Goal: Task Accomplishment & Management: Complete application form

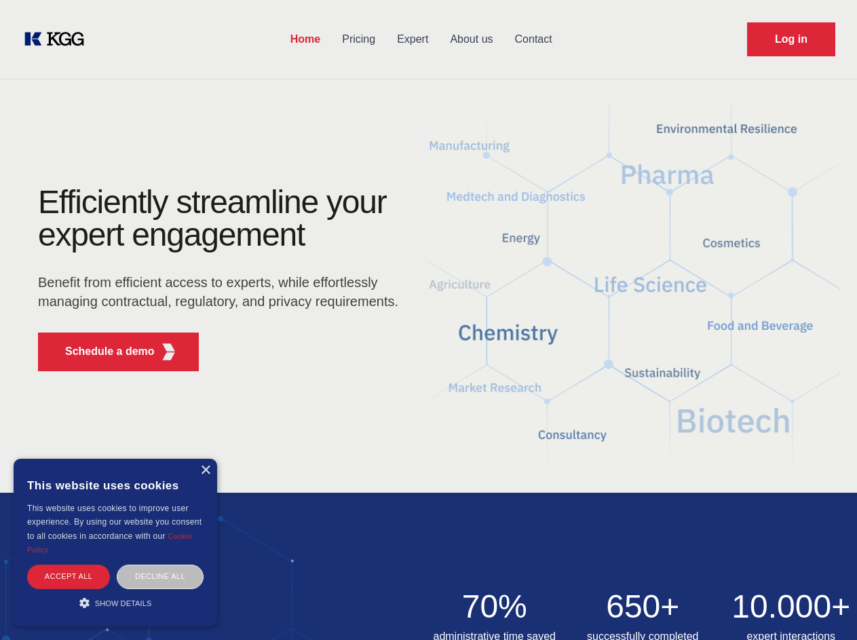
click at [428, 320] on div "Efficiently streamline your expert engagement Benefit from efficient access to …" at bounding box center [222, 284] width 413 height 196
click at [102, 352] on p "Schedule a demo" at bounding box center [110, 351] width 90 height 16
click at [205, 470] on div "× This website uses cookies This website uses cookies to improve user experienc…" at bounding box center [116, 543] width 204 height 168
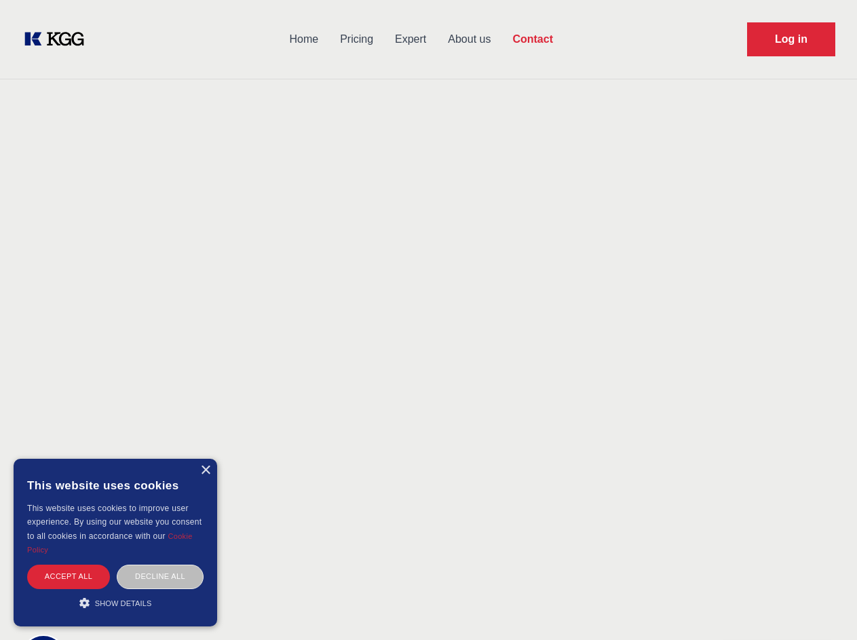
click at [69, 576] on div "Accept all" at bounding box center [68, 577] width 83 height 24
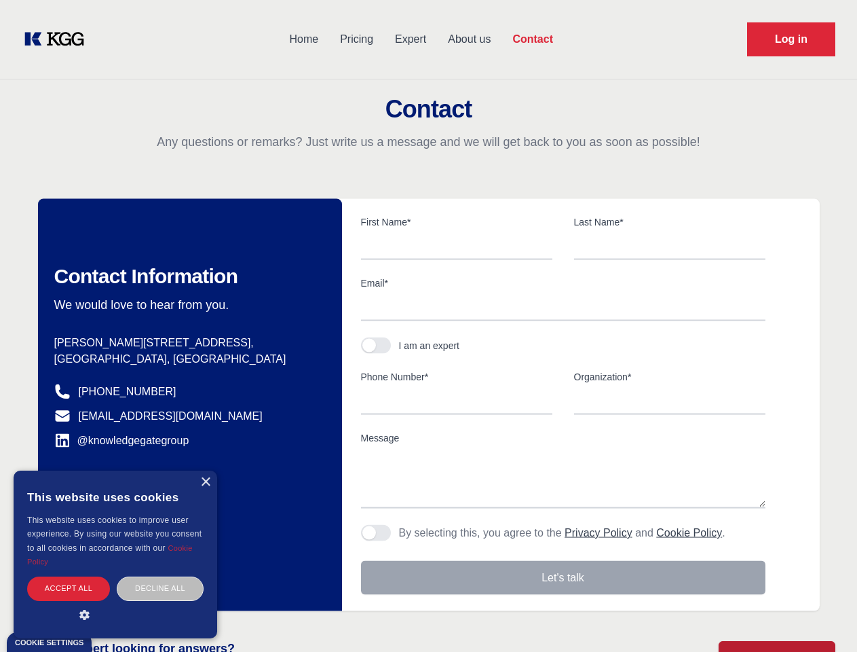
click at [160, 576] on div "Decline all" at bounding box center [160, 588] width 87 height 24
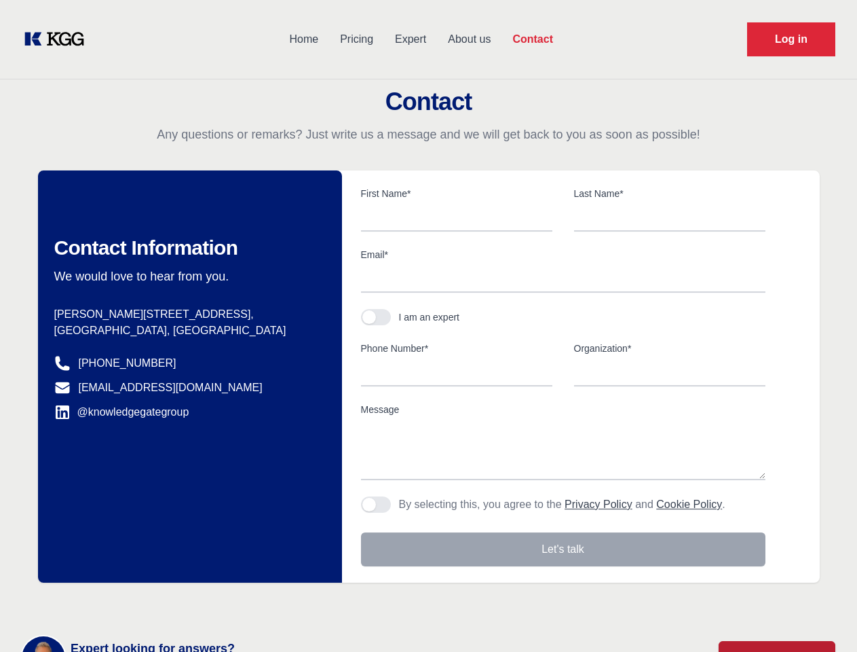
click at [115, 603] on main "Contact Any questions or remarks? Just write us a message and we will get back …" at bounding box center [428, 353] width 857 height 707
